Goal: Task Accomplishment & Management: Use online tool/utility

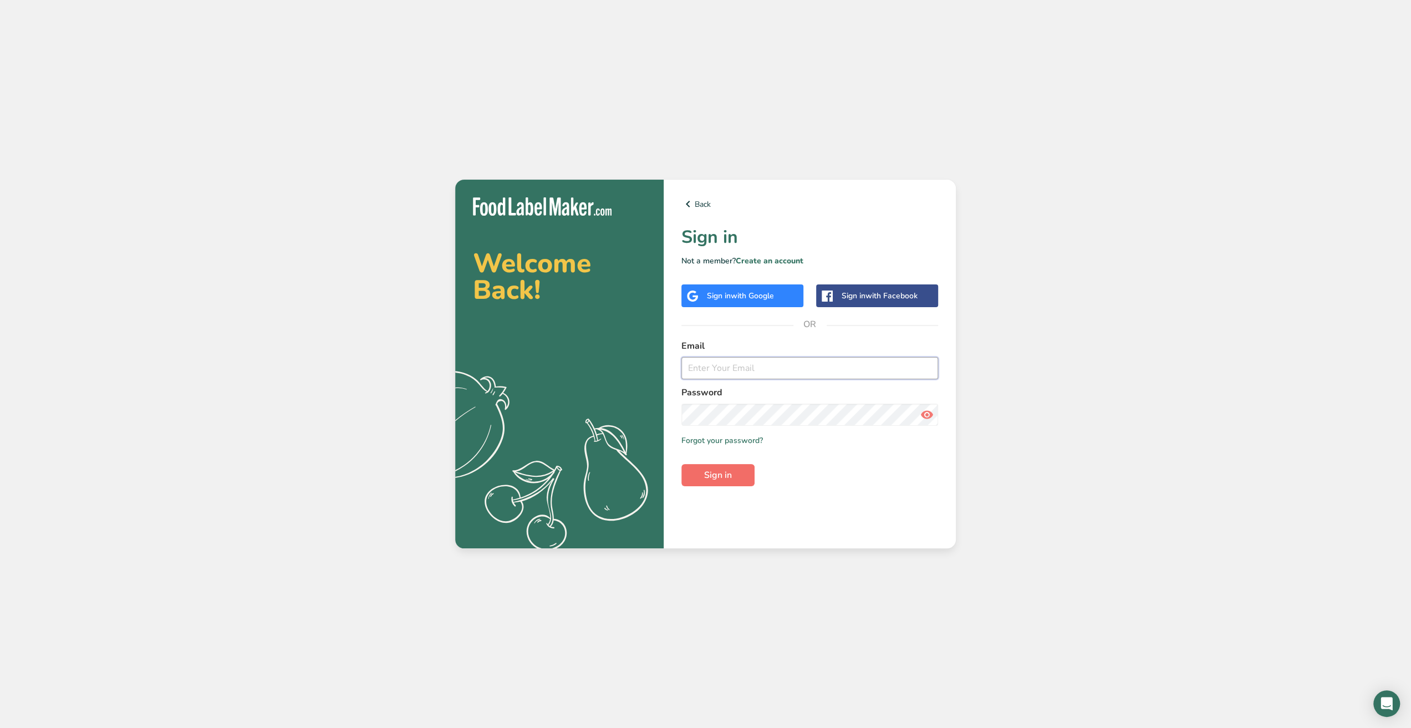
type input "[PERSON_NAME][EMAIL_ADDRESS][DOMAIN_NAME]"
click at [736, 471] on button "Sign in" at bounding box center [717, 475] width 73 height 22
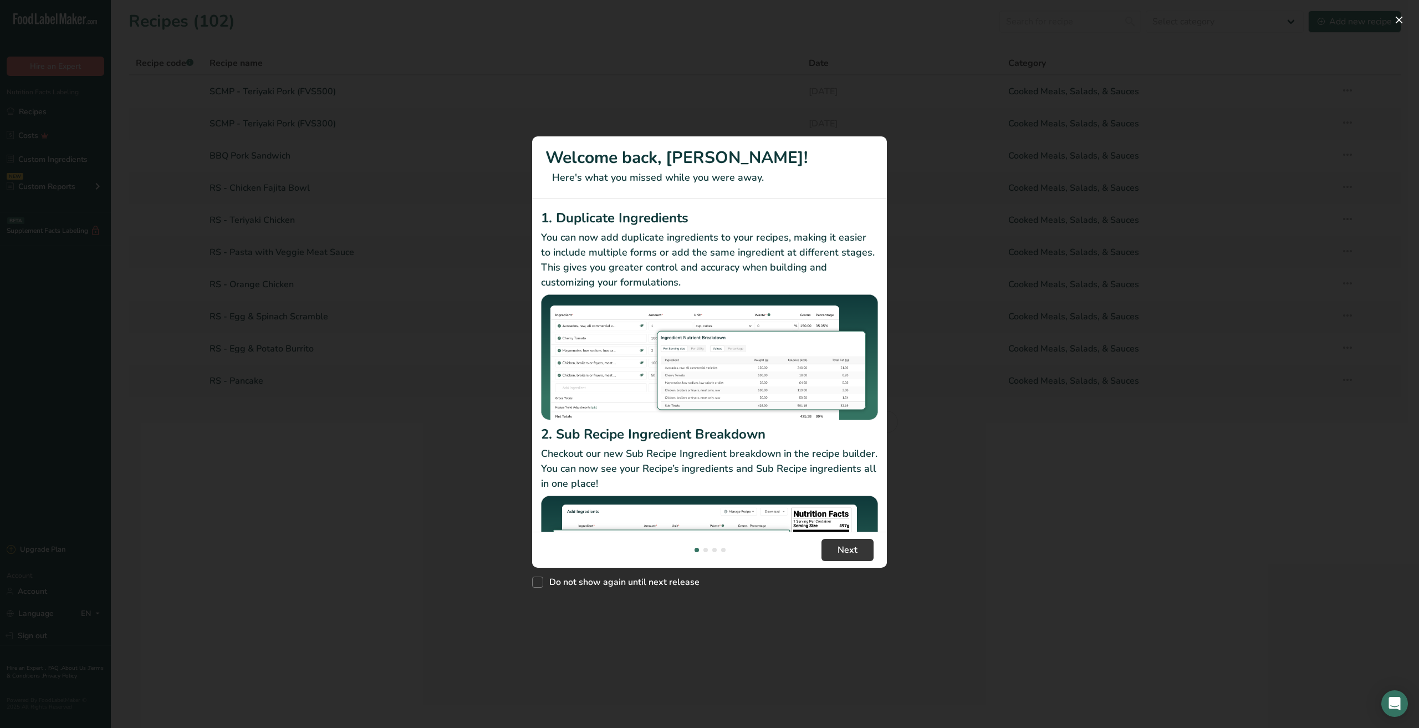
click at [968, 504] on div "New Features" at bounding box center [709, 364] width 1419 height 728
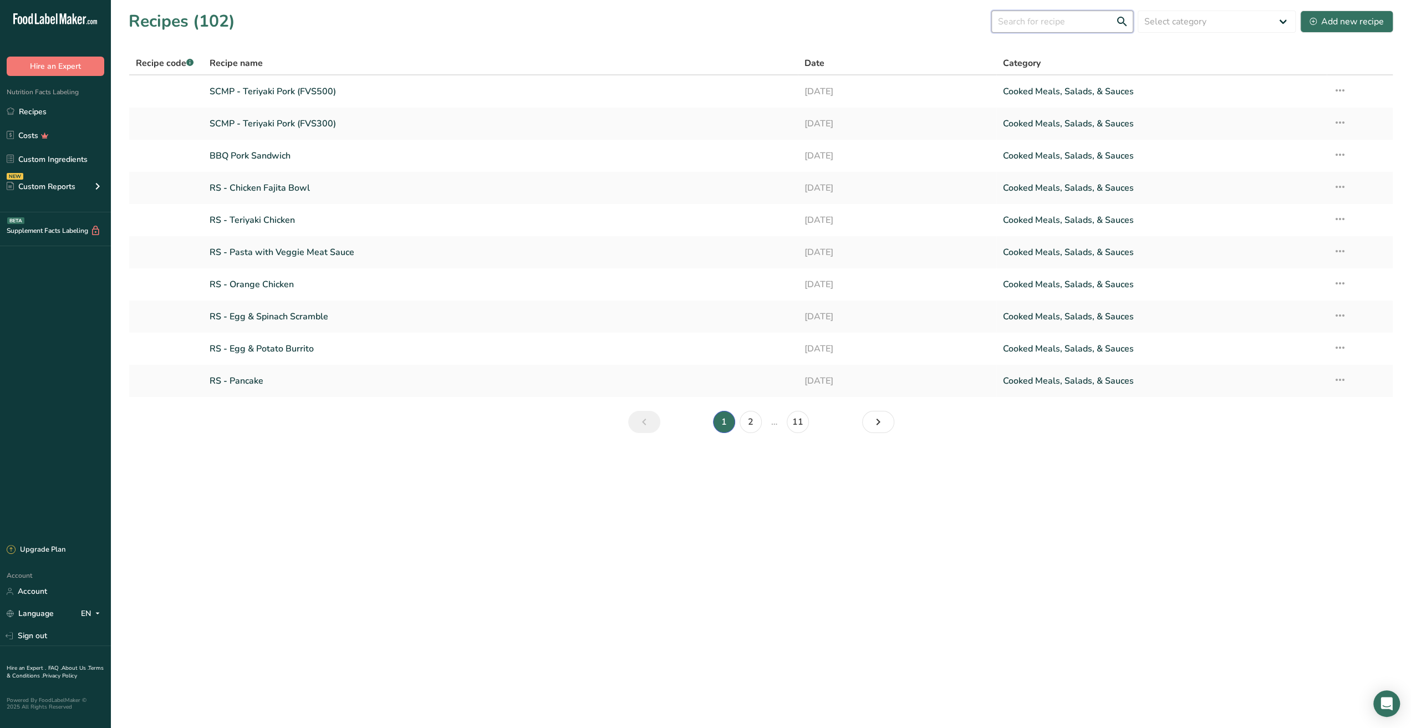
click at [1057, 17] on input "text" at bounding box center [1062, 22] width 142 height 22
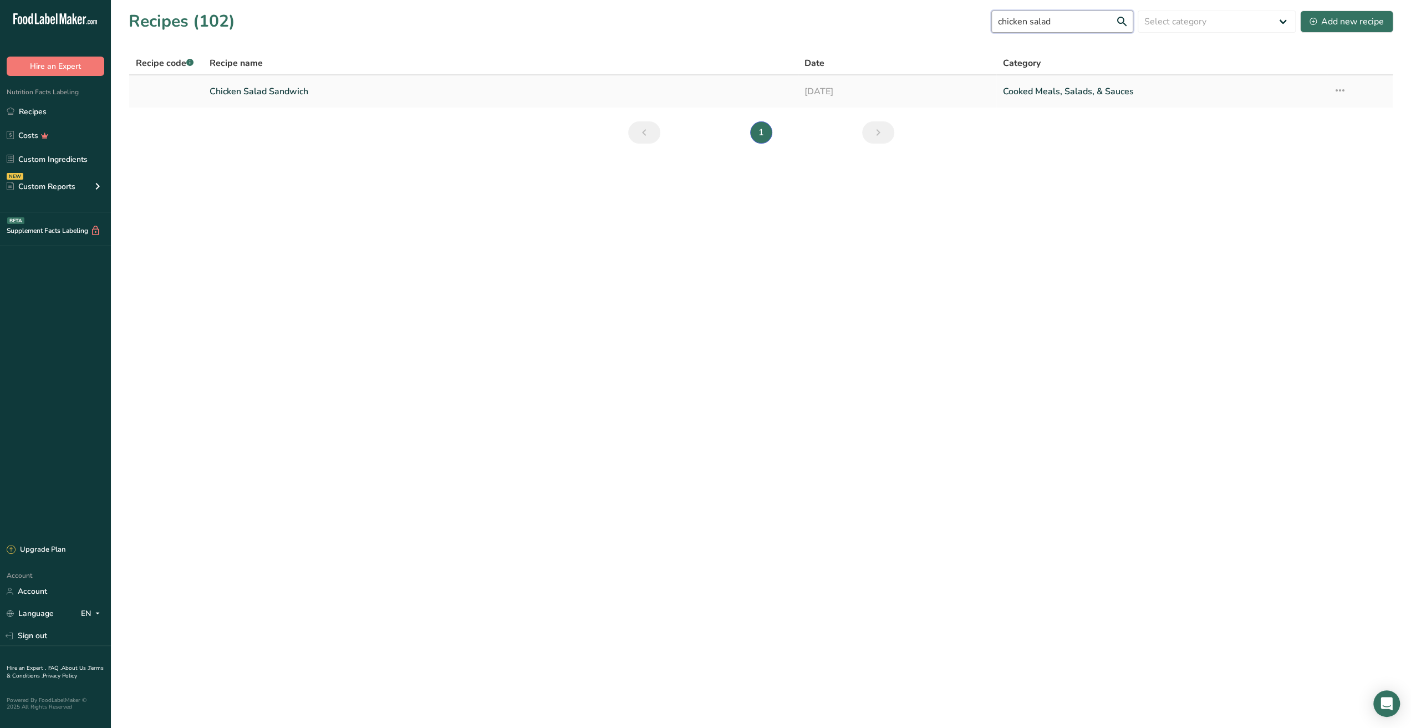
type input "chicken salad"
click at [234, 96] on link "Chicken Salad Sandwich" at bounding box center [501, 91] width 582 height 23
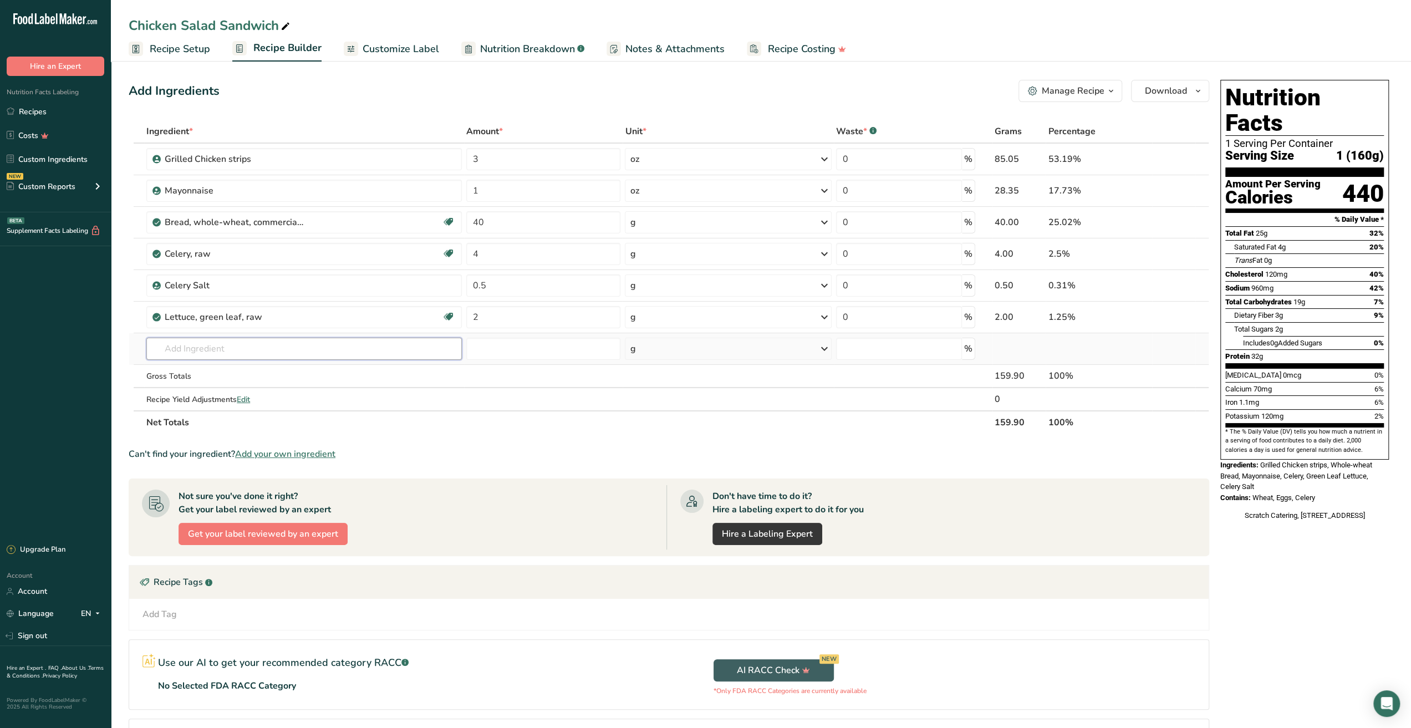
click at [249, 351] on input "text" at bounding box center [303, 349] width 315 height 22
type input "chips"
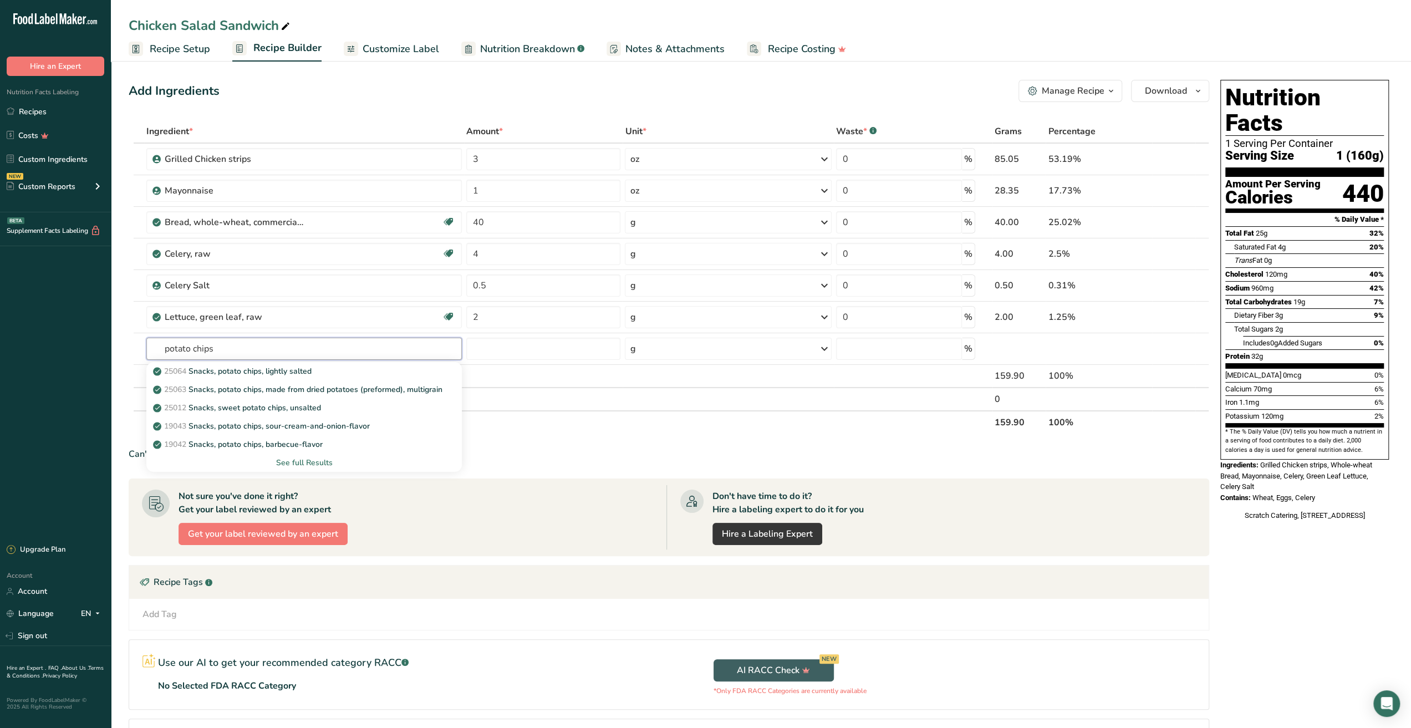
type input "potato chips"
click at [332, 345] on input "text" at bounding box center [303, 349] width 315 height 22
click at [338, 372] on div "25064 Snacks, potato chips, lightly salted" at bounding box center [295, 371] width 280 height 12
type input "Snacks, potato chips, lightly salted"
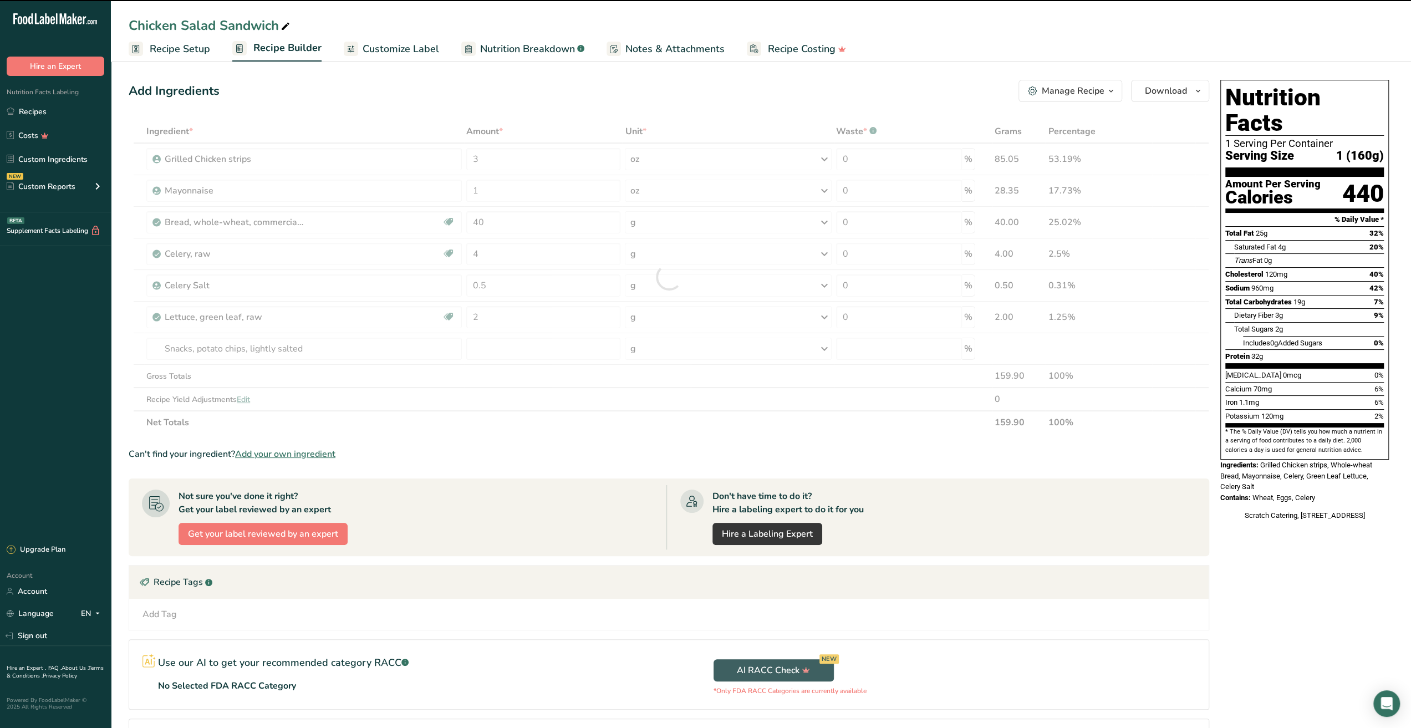
type input "0"
